Goal: Task Accomplishment & Management: Manage account settings

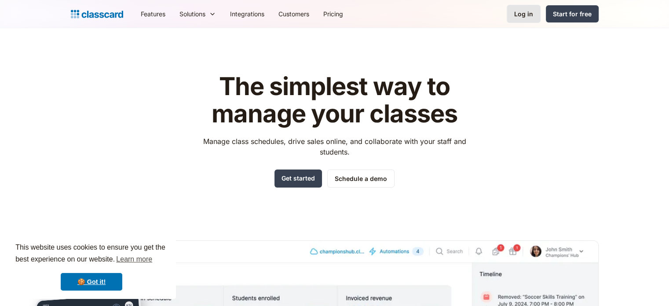
click at [522, 15] on div "Log in" at bounding box center [523, 13] width 19 height 9
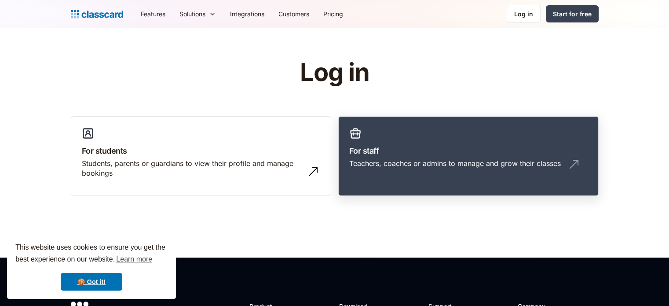
click at [408, 160] on div "Teachers, coaches or admins to manage and grow their classes" at bounding box center [455, 163] width 212 height 10
